Goal: Task Accomplishment & Management: Manage account settings

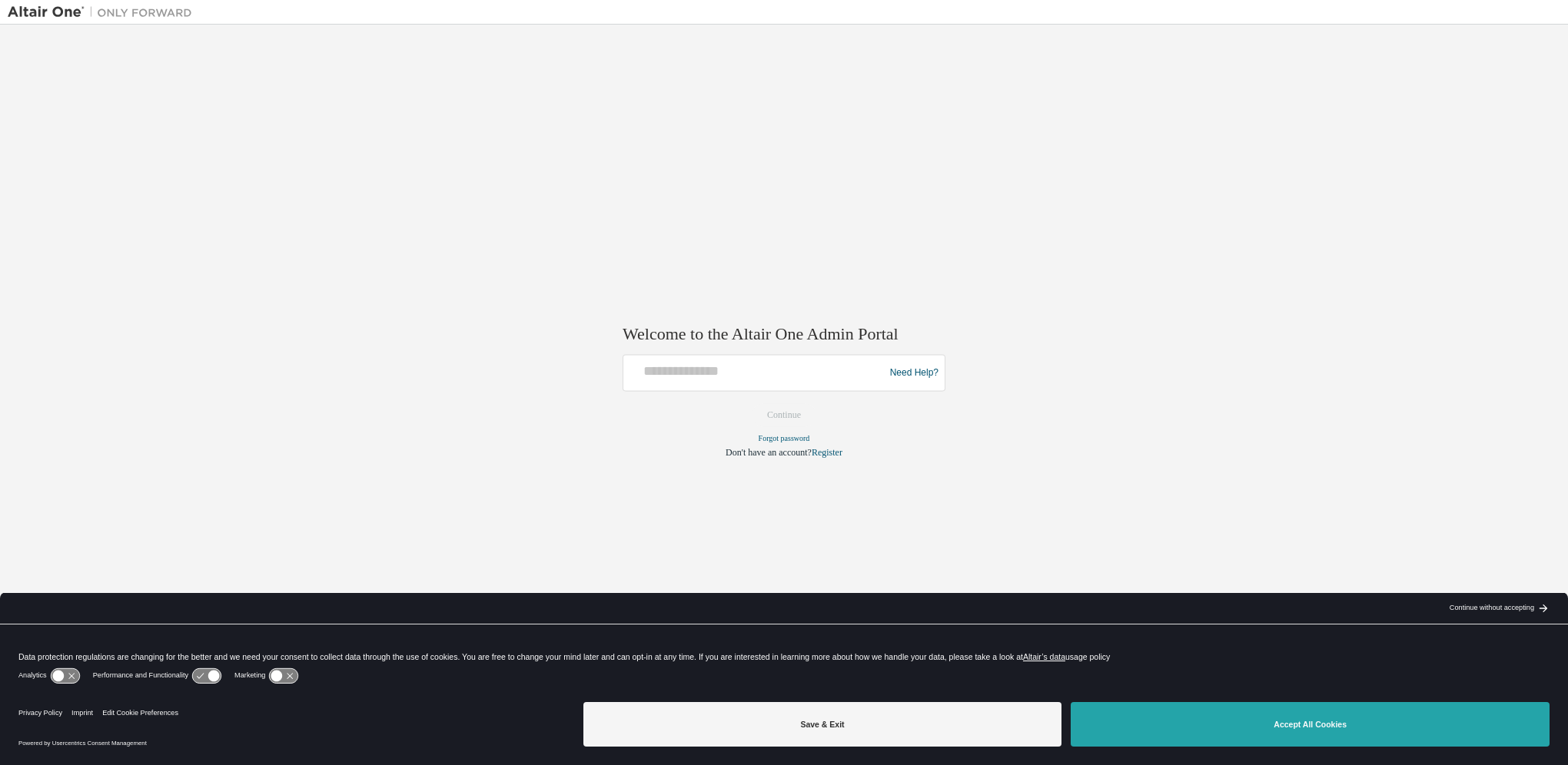
click at [1193, 710] on button "Accept All Cookies" at bounding box center [1310, 724] width 479 height 45
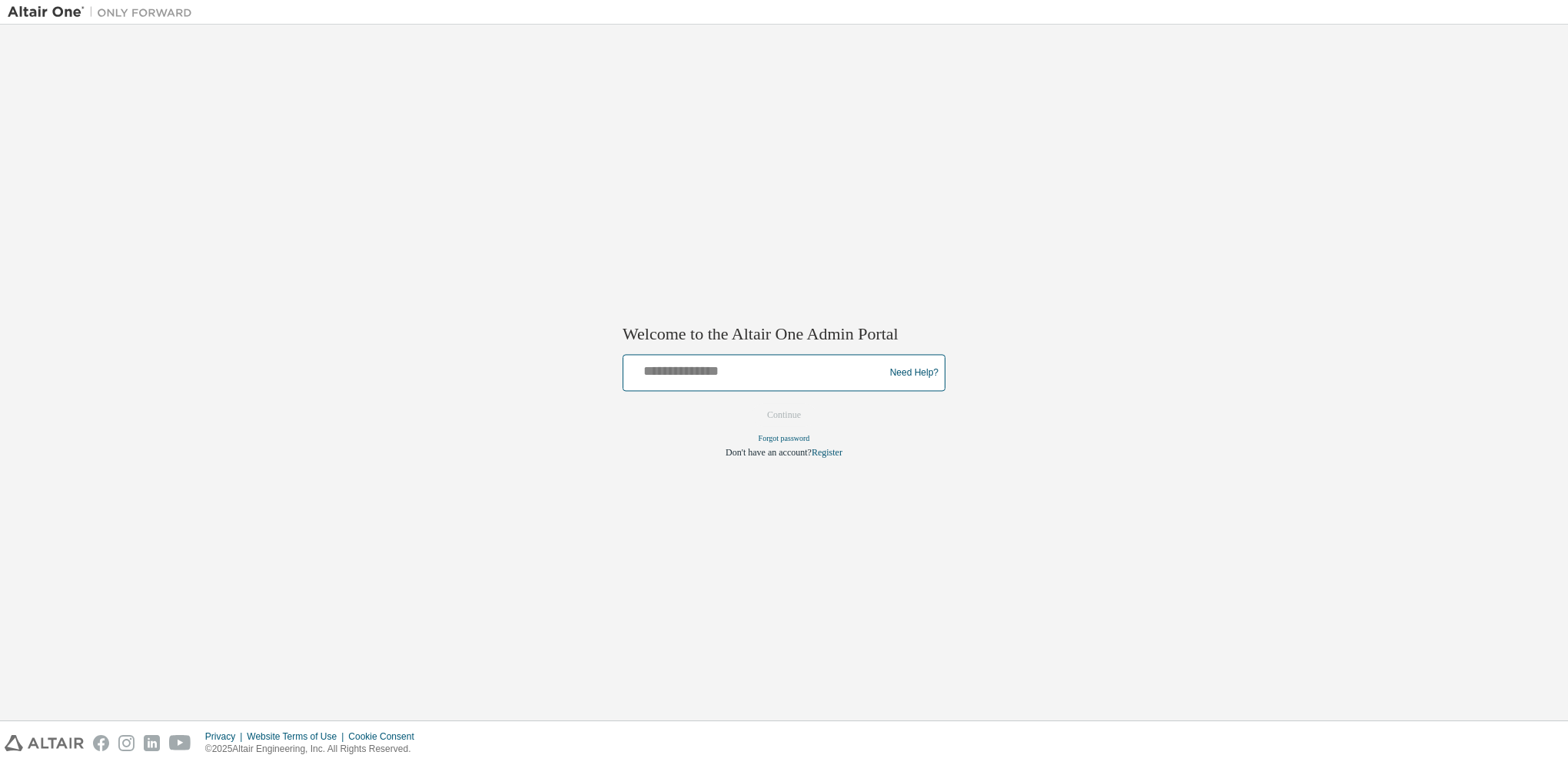
click at [730, 376] on input "text" at bounding box center [755, 369] width 253 height 22
type input "**********"
click at [774, 414] on button "Continue" at bounding box center [783, 415] width 66 height 23
